Goal: Task Accomplishment & Management: Complete application form

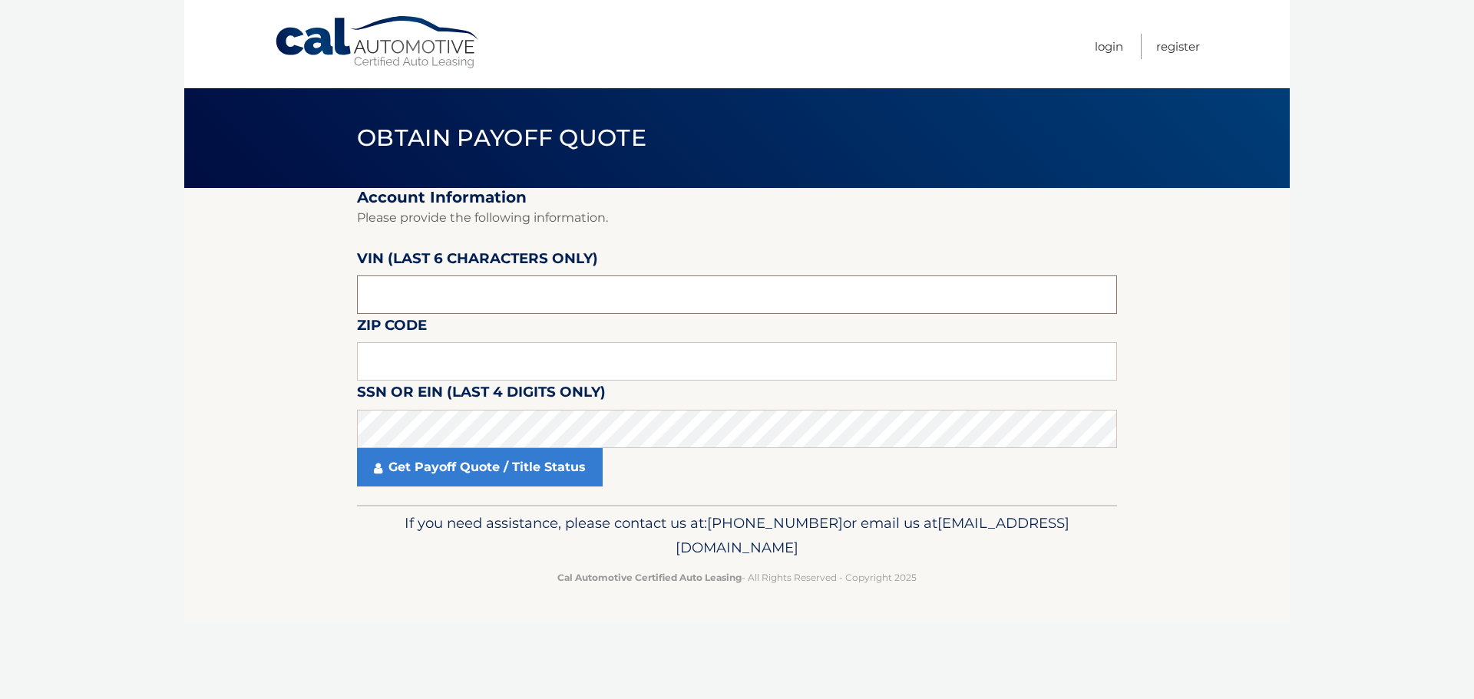
click at [485, 296] on input "text" at bounding box center [737, 295] width 760 height 38
click at [429, 363] on input "text" at bounding box center [737, 361] width 760 height 38
type input "11772"
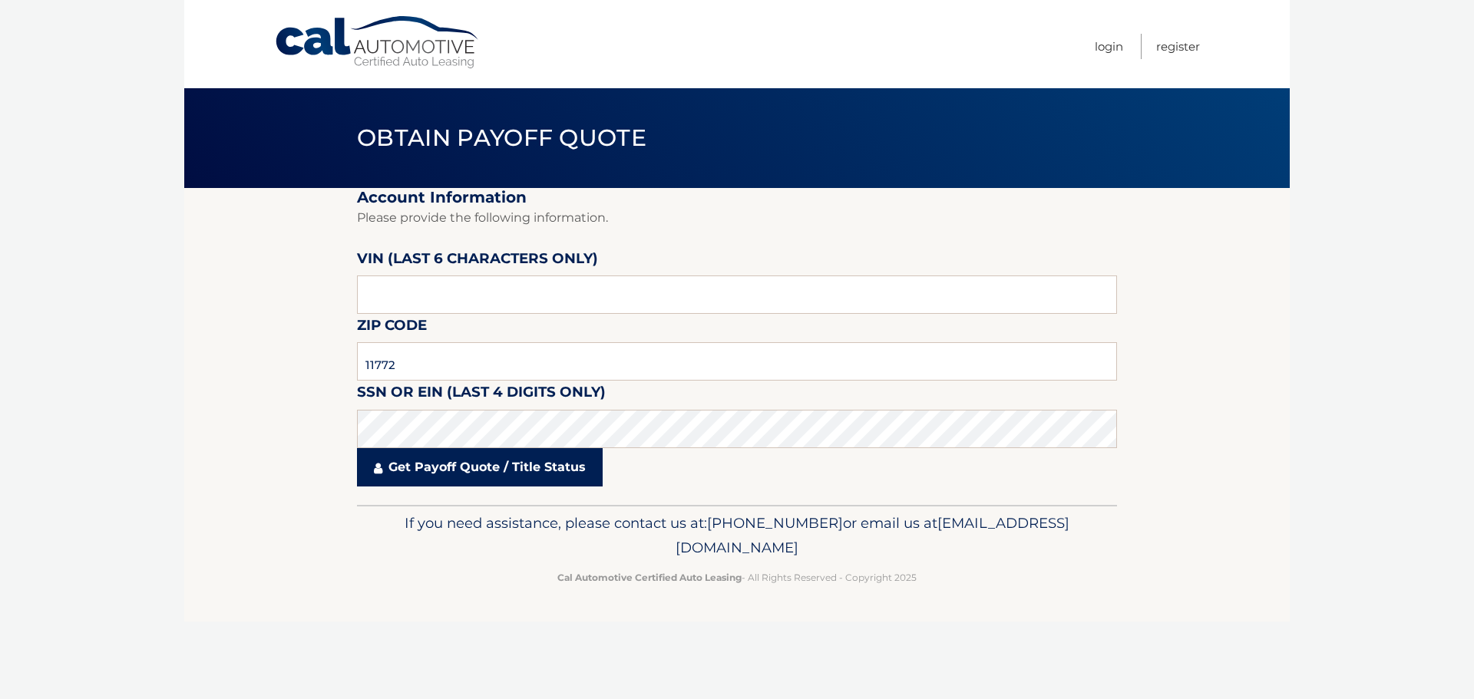
click at [441, 466] on link "Get Payoff Quote / Title Status" at bounding box center [480, 467] width 246 height 38
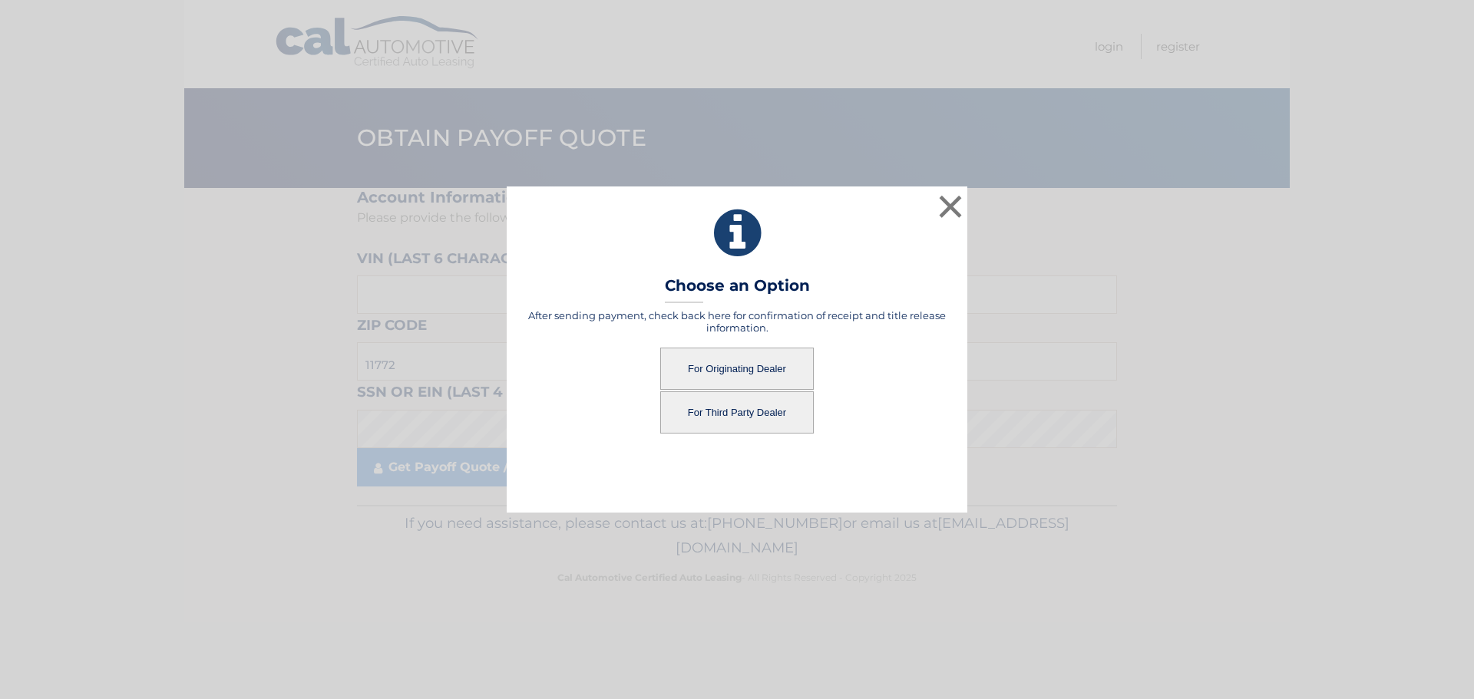
click at [716, 359] on button "For Originating Dealer" at bounding box center [737, 369] width 154 height 42
click at [743, 370] on button "For Originating Dealer" at bounding box center [737, 369] width 154 height 42
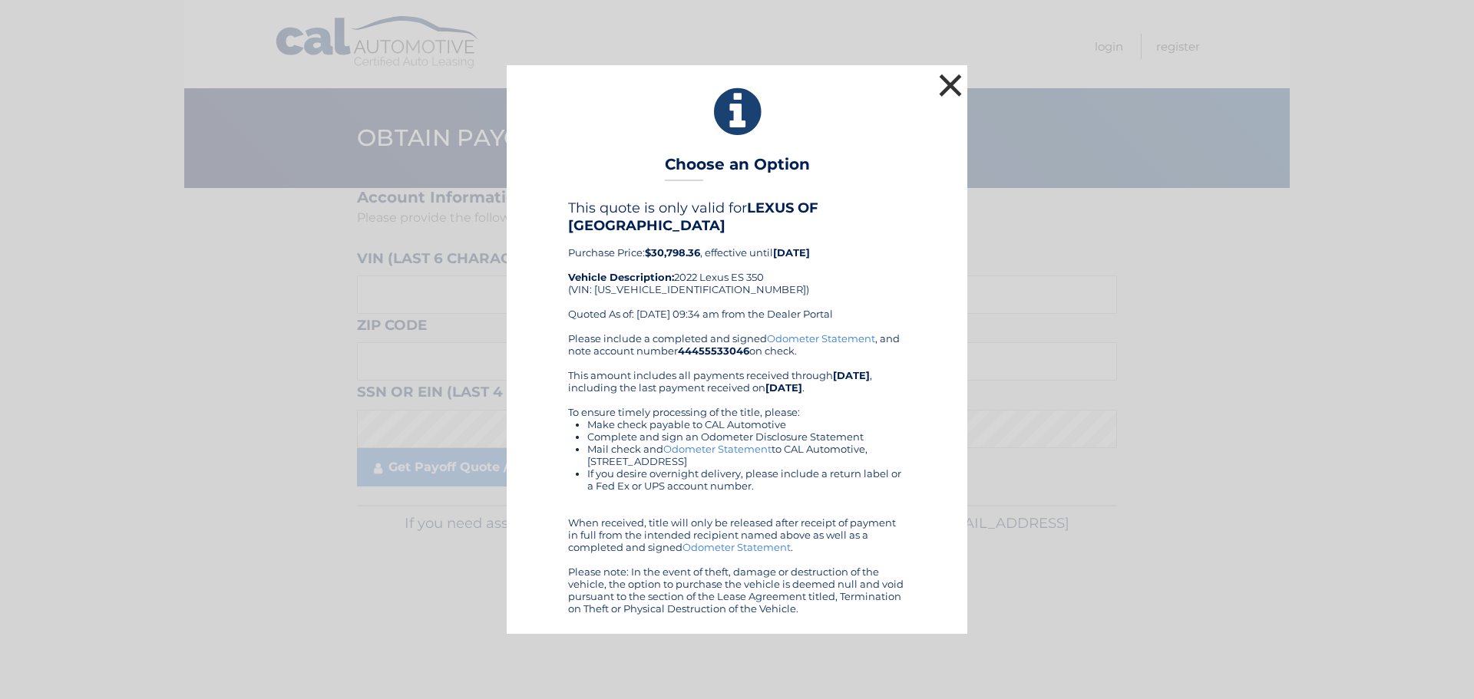
click at [951, 79] on button "×" at bounding box center [950, 85] width 31 height 31
